Goal: Navigation & Orientation: Find specific page/section

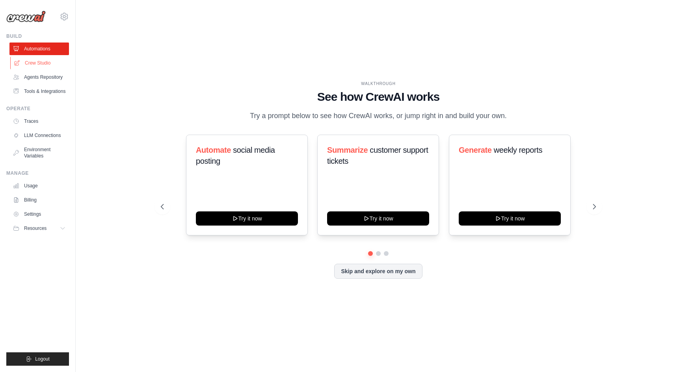
click at [46, 65] on link "Crew Studio" at bounding box center [40, 63] width 60 height 13
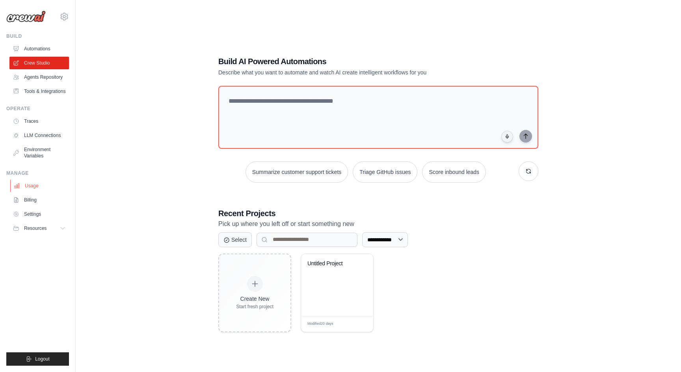
click at [39, 186] on link "Usage" at bounding box center [40, 186] width 60 height 13
